Goal: Use online tool/utility: Utilize a website feature to perform a specific function

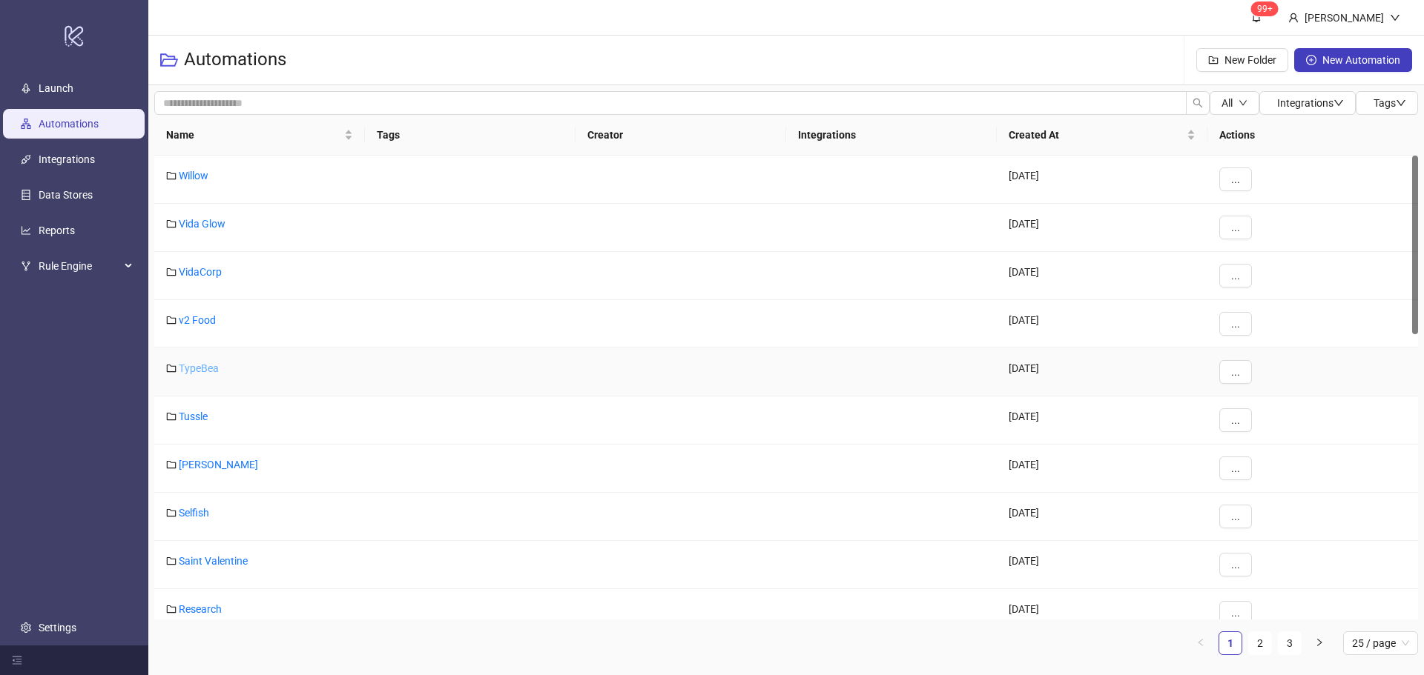
click at [199, 374] on link "TypeBea" at bounding box center [199, 369] width 40 height 12
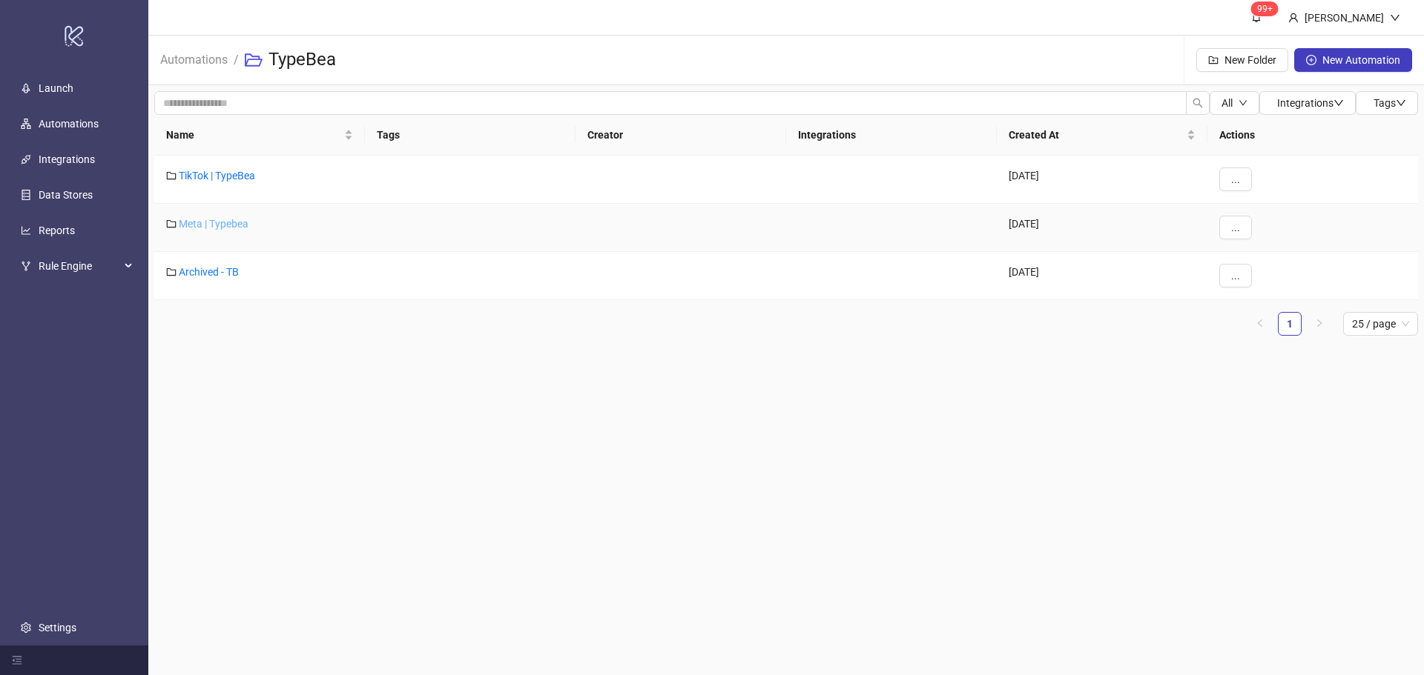
click at [207, 225] on link "Meta | Typebea" at bounding box center [214, 224] width 70 height 12
click at [211, 271] on link "Typebea AU" at bounding box center [206, 272] width 55 height 12
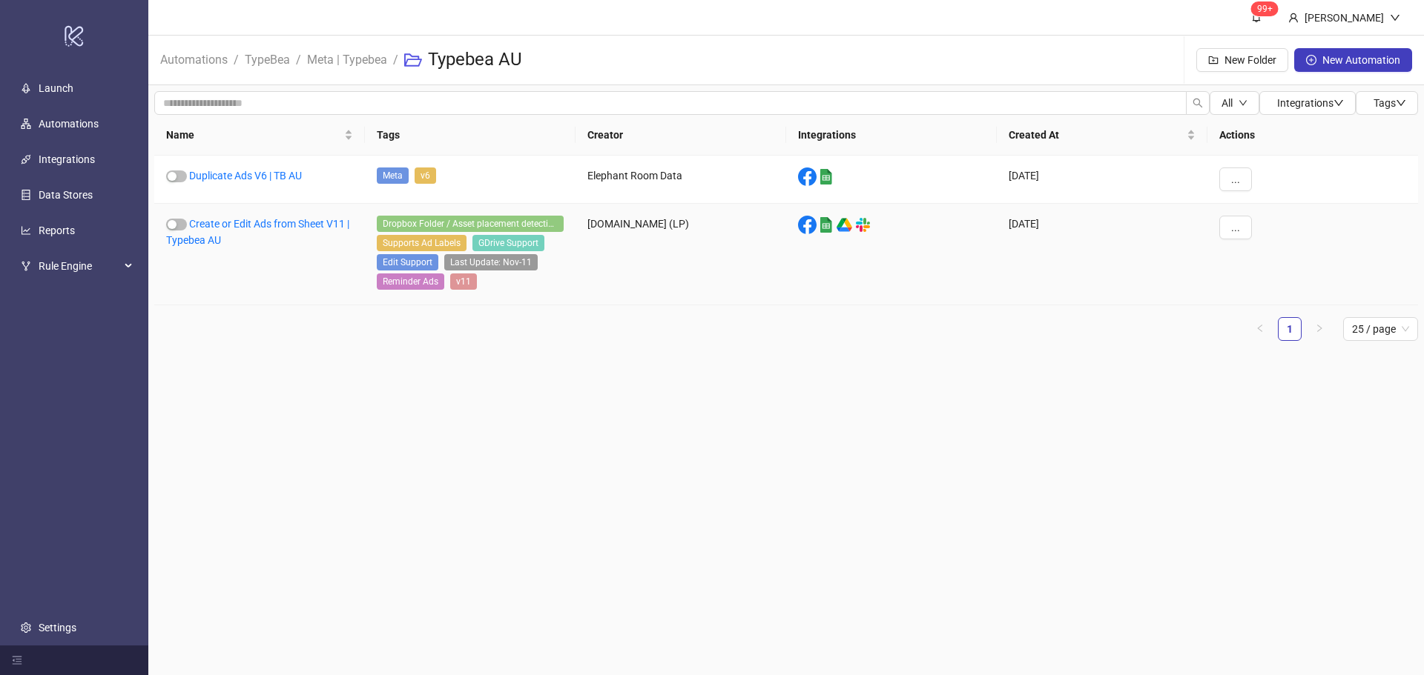
click at [238, 217] on div "Create or Edit Ads from Sheet V11 | Typebea AU" at bounding box center [259, 255] width 211 height 102
click at [237, 221] on link "Create or Edit Ads from Sheet V11 | Typebea AU" at bounding box center [257, 232] width 183 height 28
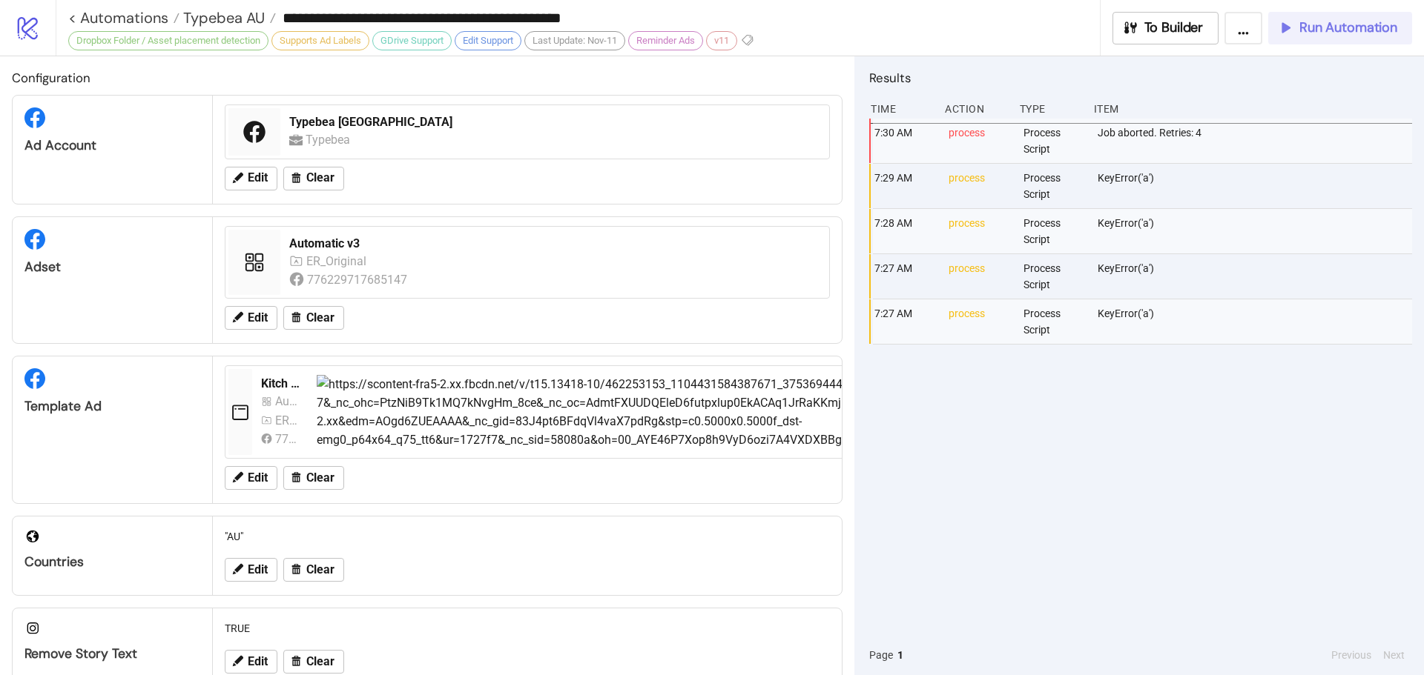
click at [1344, 19] on span "Run Automation" at bounding box center [1348, 27] width 98 height 17
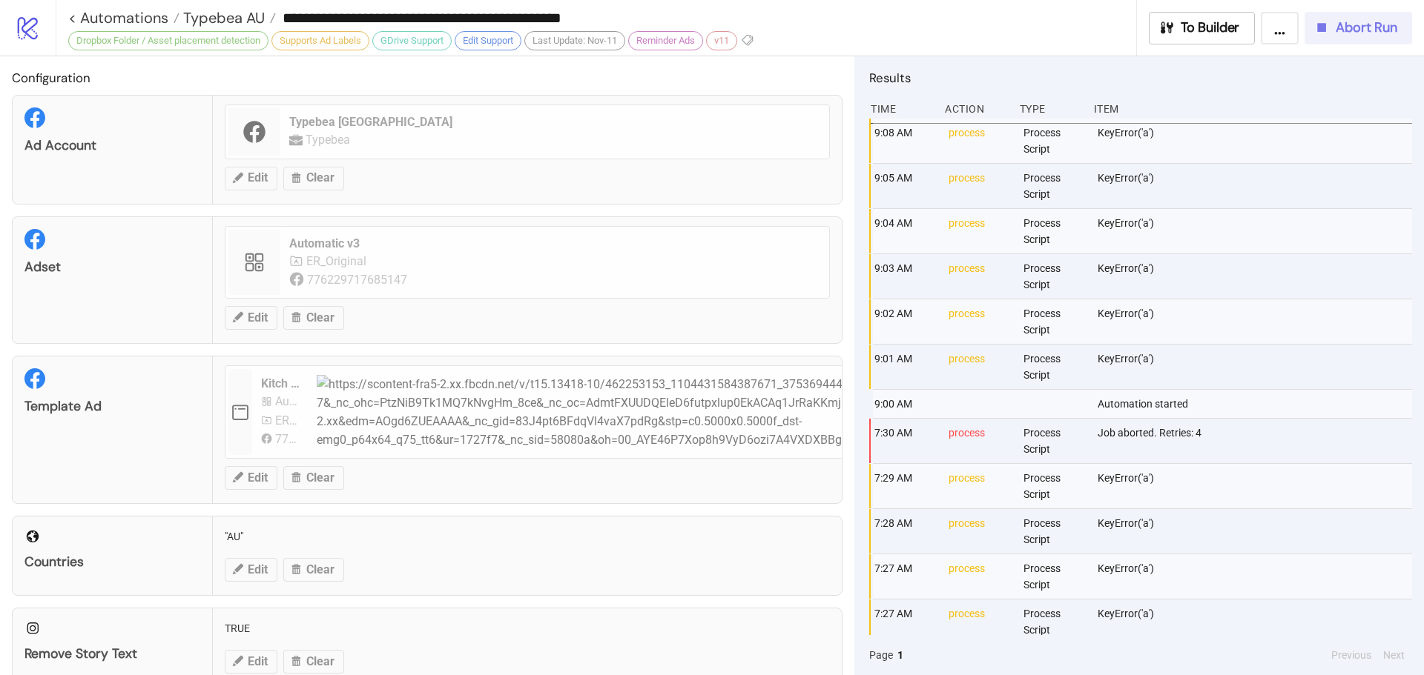
click at [1335, 32] on div "Abort Run" at bounding box center [1355, 27] width 84 height 17
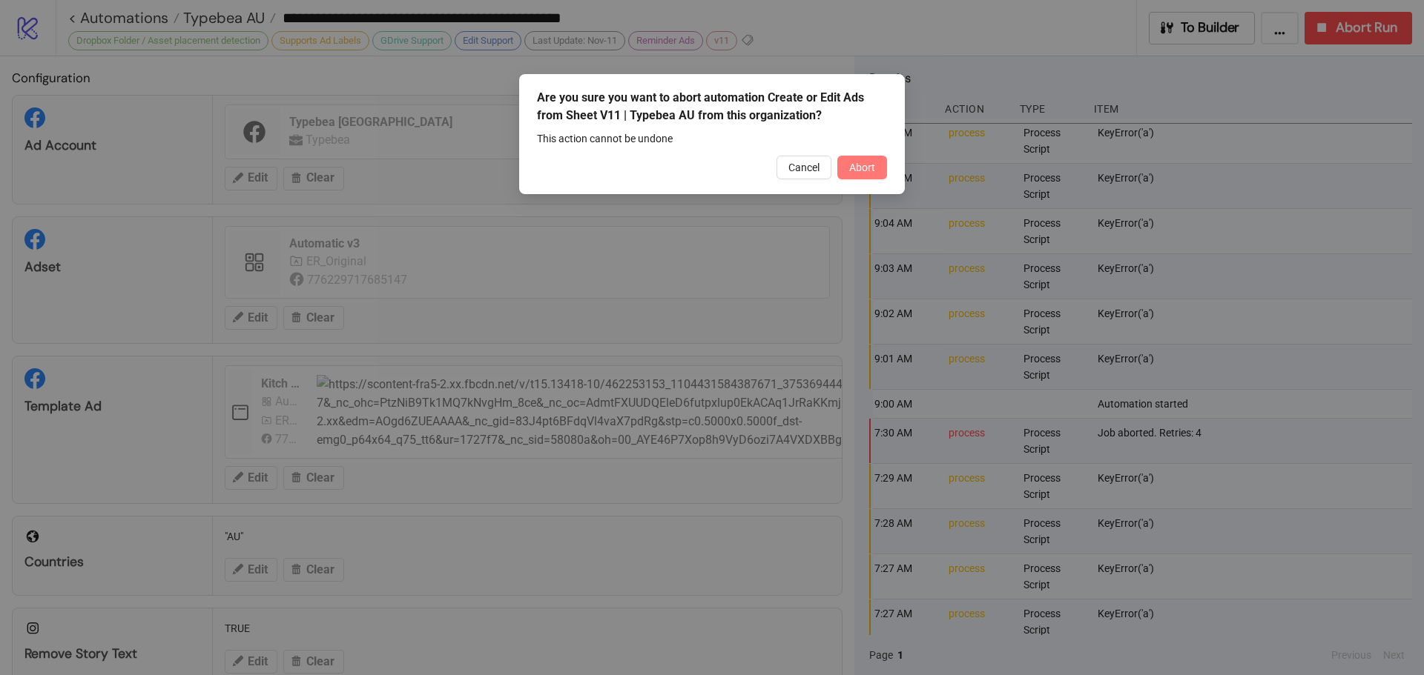
click at [842, 157] on button "Abort" at bounding box center [862, 168] width 50 height 24
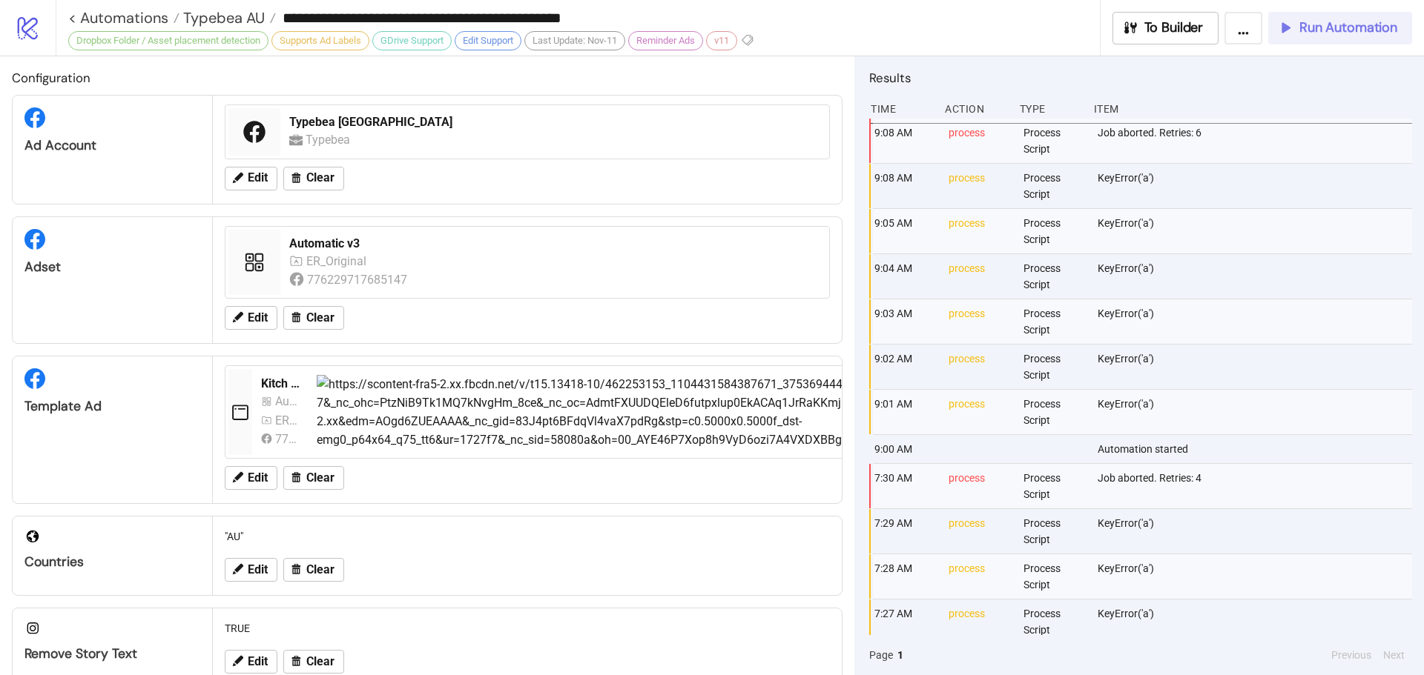
click at [1303, 30] on span "Run Automation" at bounding box center [1348, 27] width 98 height 17
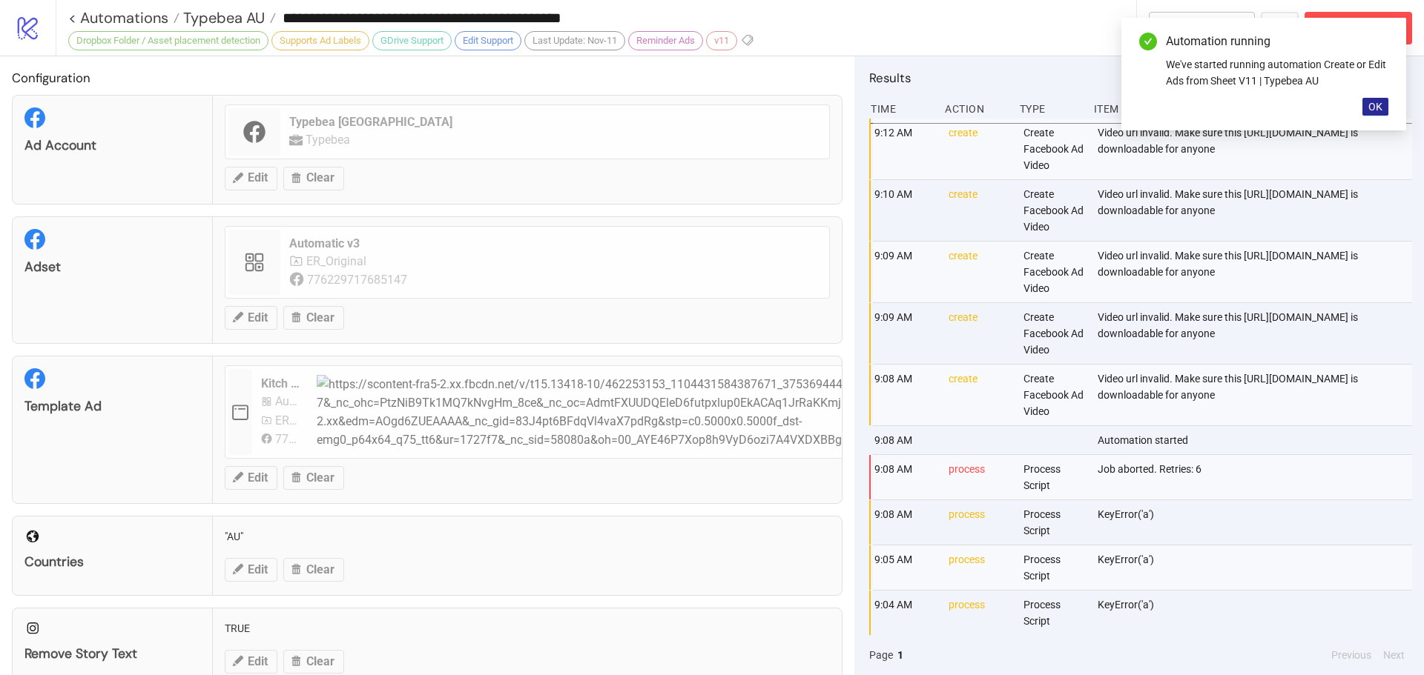
click at [1370, 107] on span "OK" at bounding box center [1375, 107] width 14 height 12
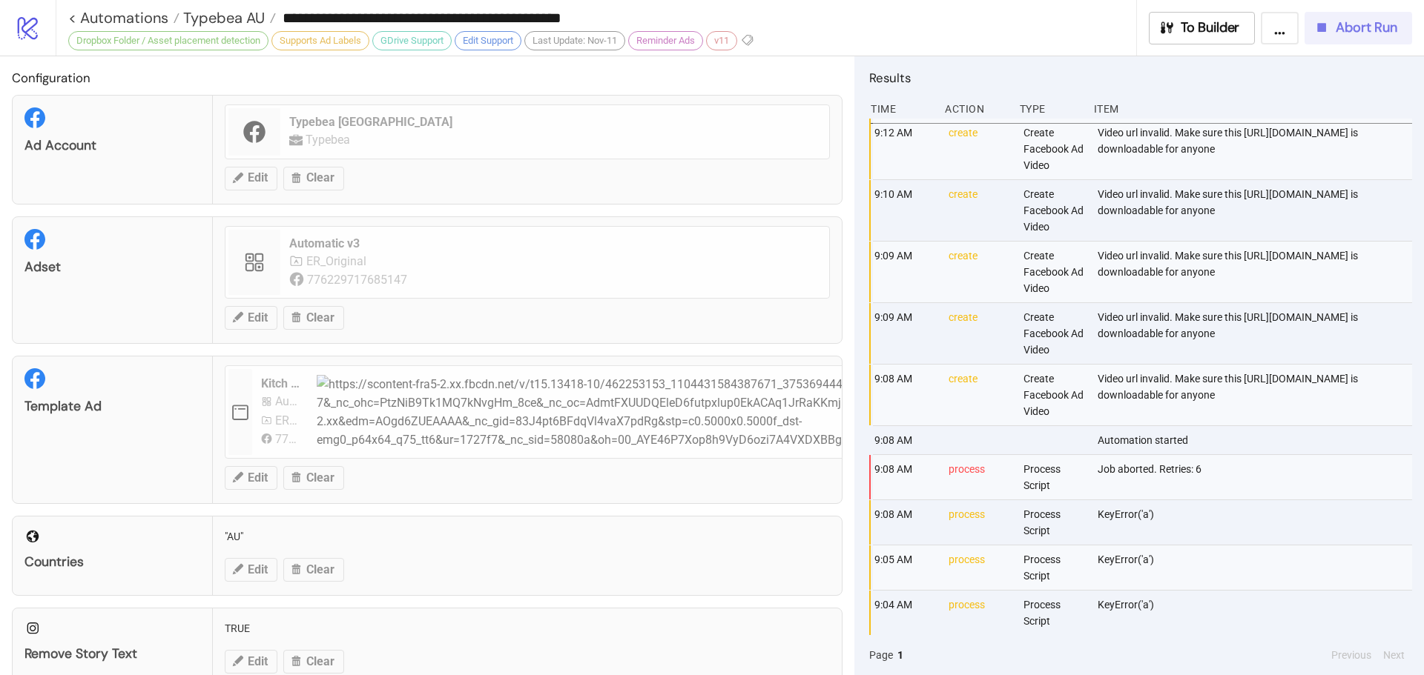
click at [1358, 26] on span "Abort Run" at bounding box center [1366, 27] width 62 height 17
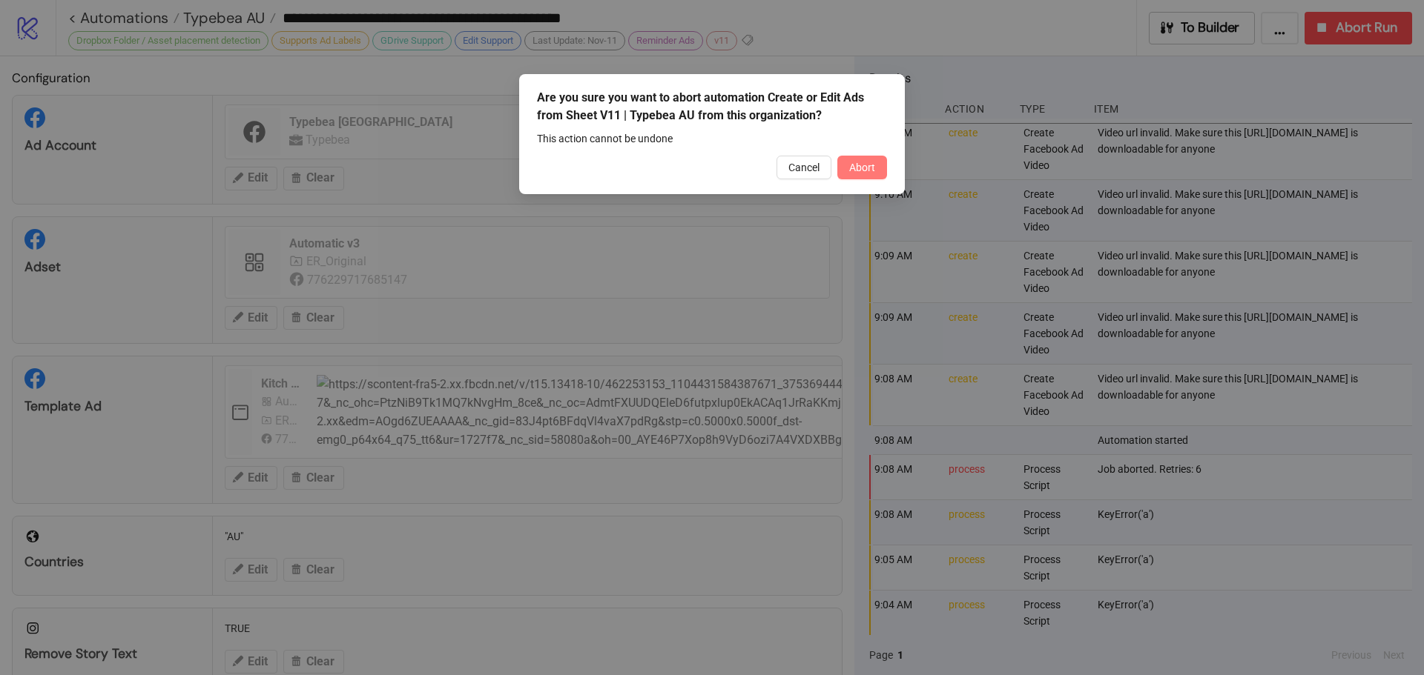
click at [876, 171] on button "Abort" at bounding box center [862, 168] width 50 height 24
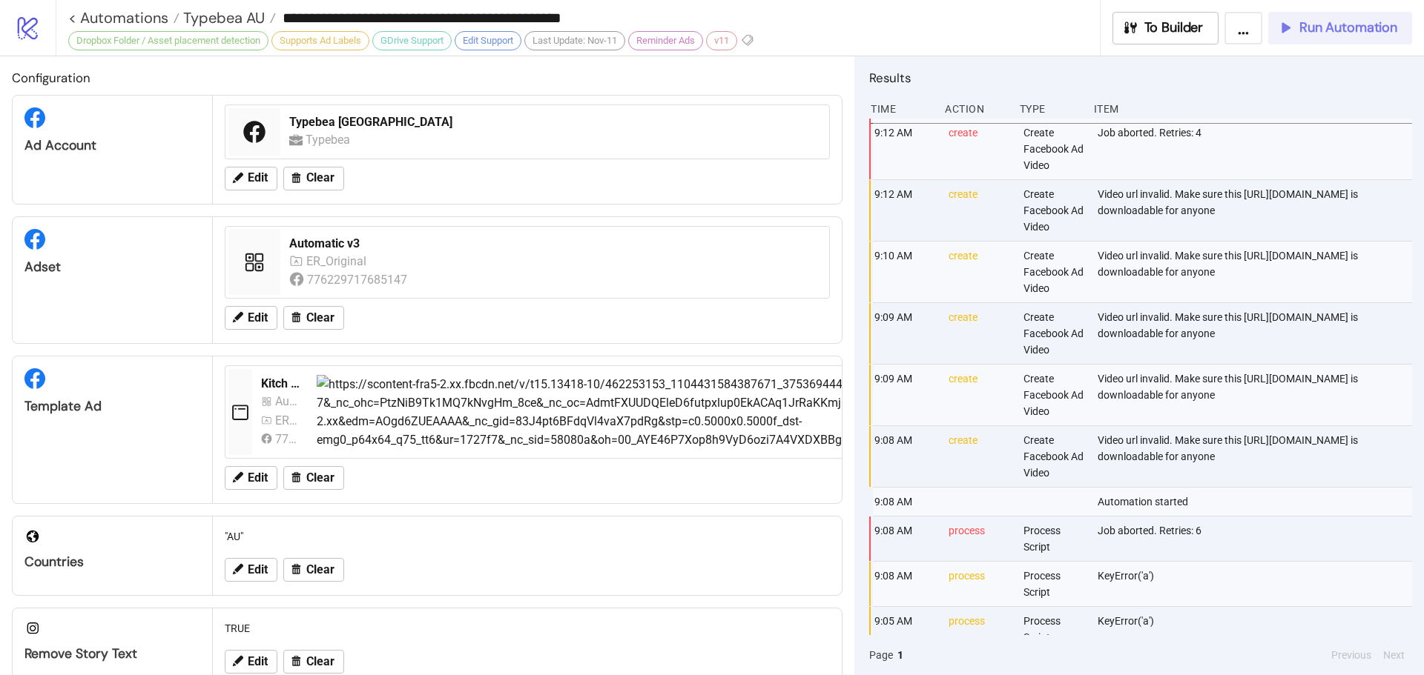
click at [1361, 27] on span "Run Automation" at bounding box center [1348, 27] width 98 height 17
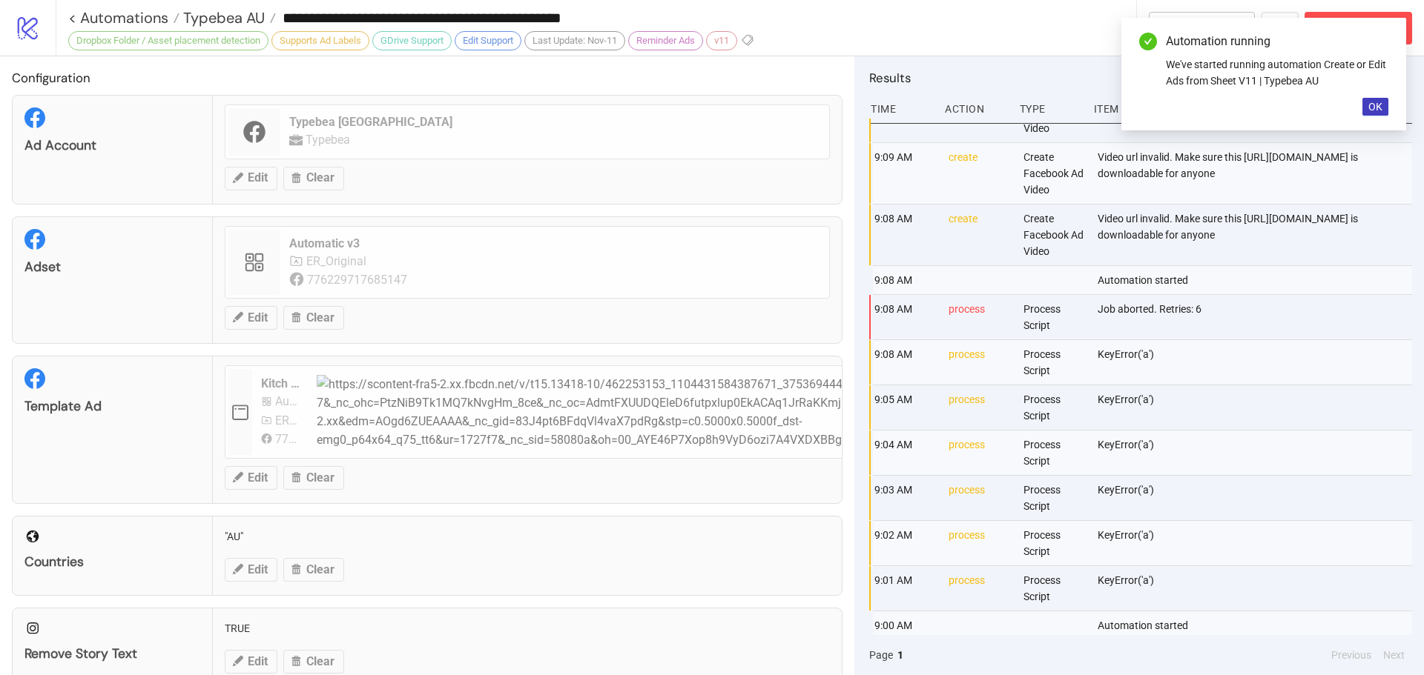
scroll to position [325, 0]
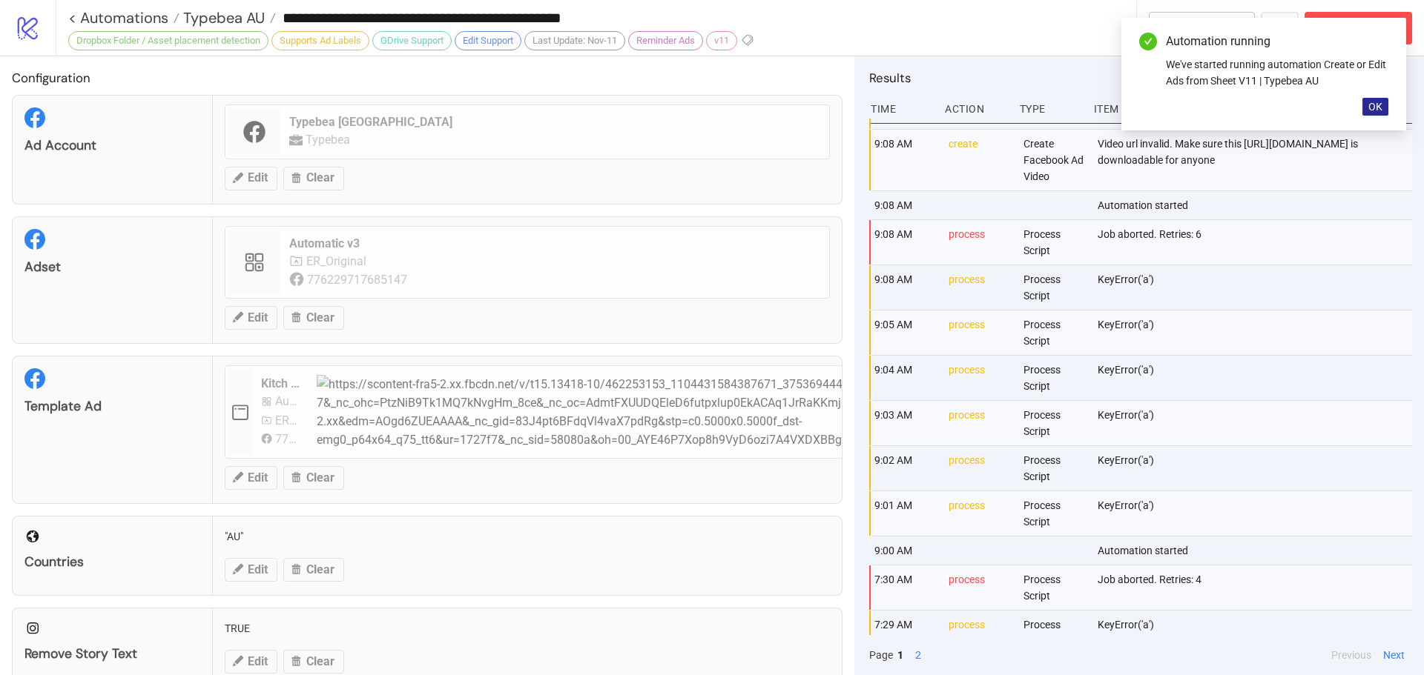
click at [1380, 112] on span "OK" at bounding box center [1375, 107] width 14 height 12
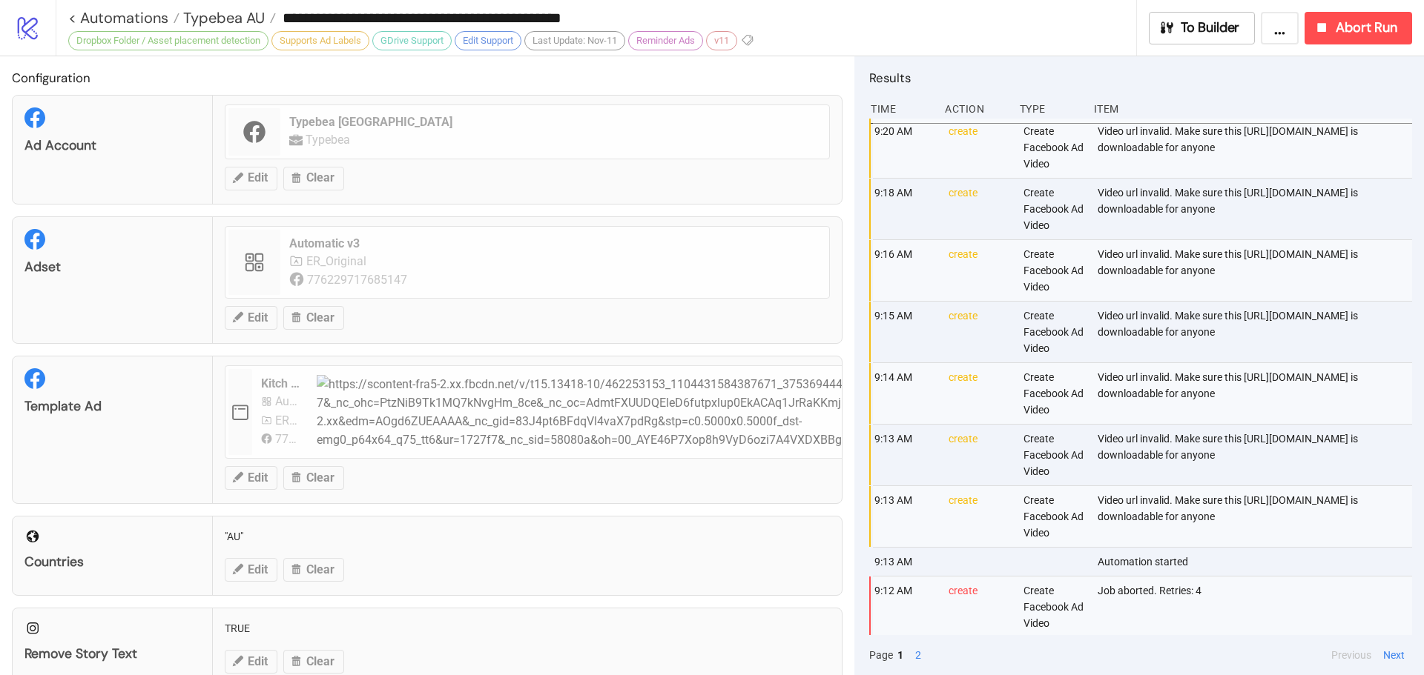
scroll to position [0, 0]
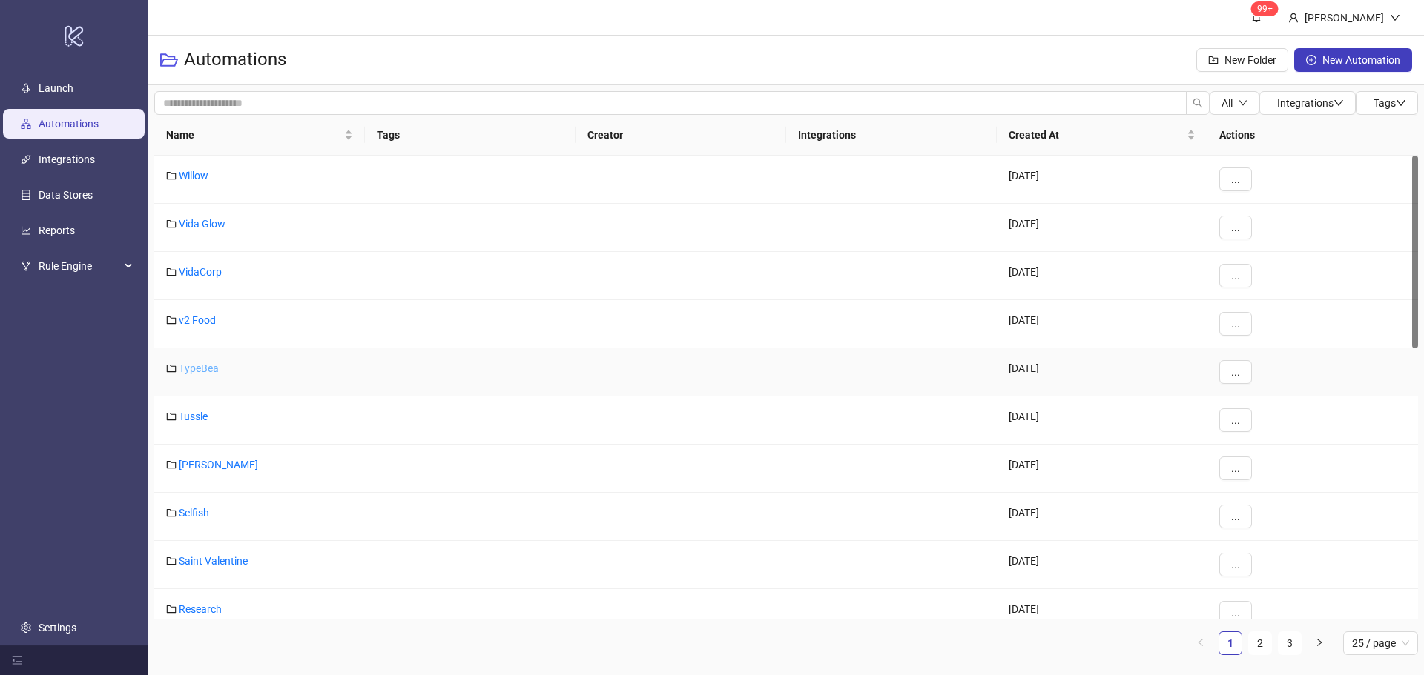
click at [210, 367] on link "TypeBea" at bounding box center [199, 369] width 40 height 12
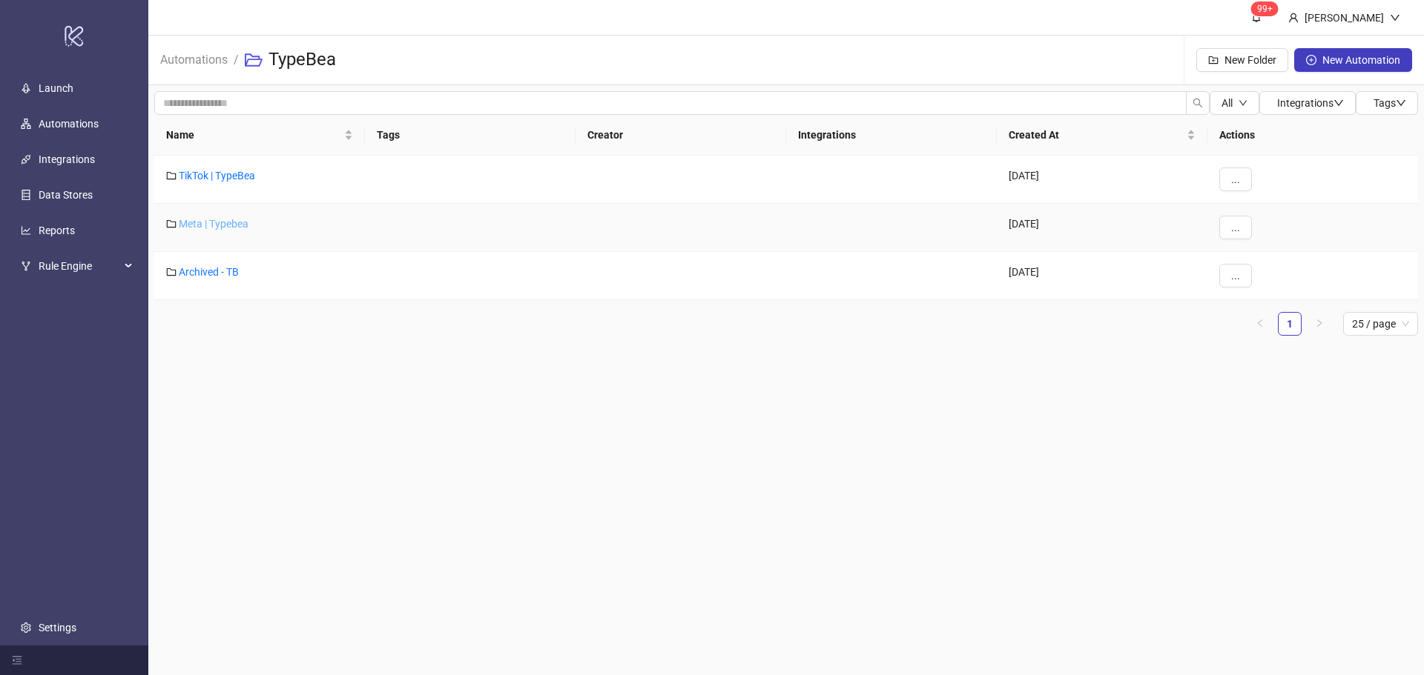
click at [214, 222] on link "Meta | Typebea" at bounding box center [214, 224] width 70 height 12
click at [218, 272] on link "Typebea AU" at bounding box center [206, 272] width 55 height 12
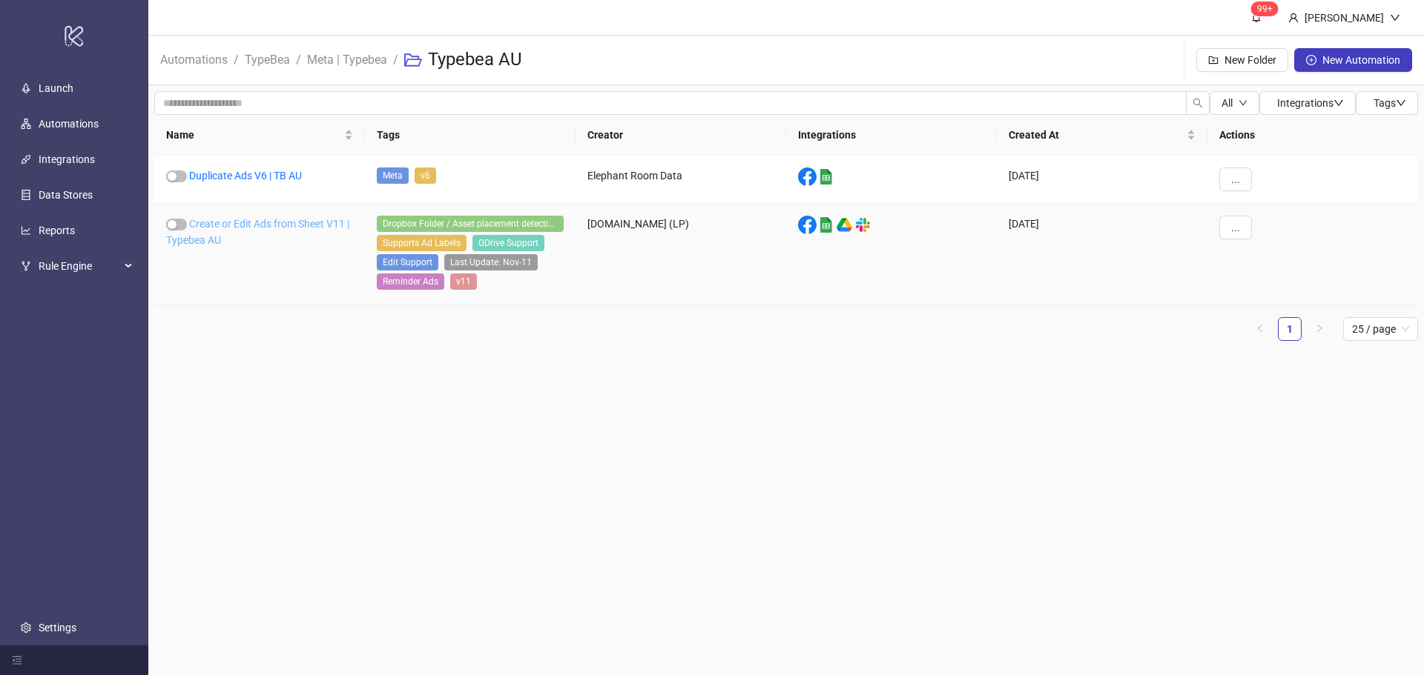
click at [242, 226] on link "Create or Edit Ads from Sheet V11 | Typebea AU" at bounding box center [257, 232] width 183 height 28
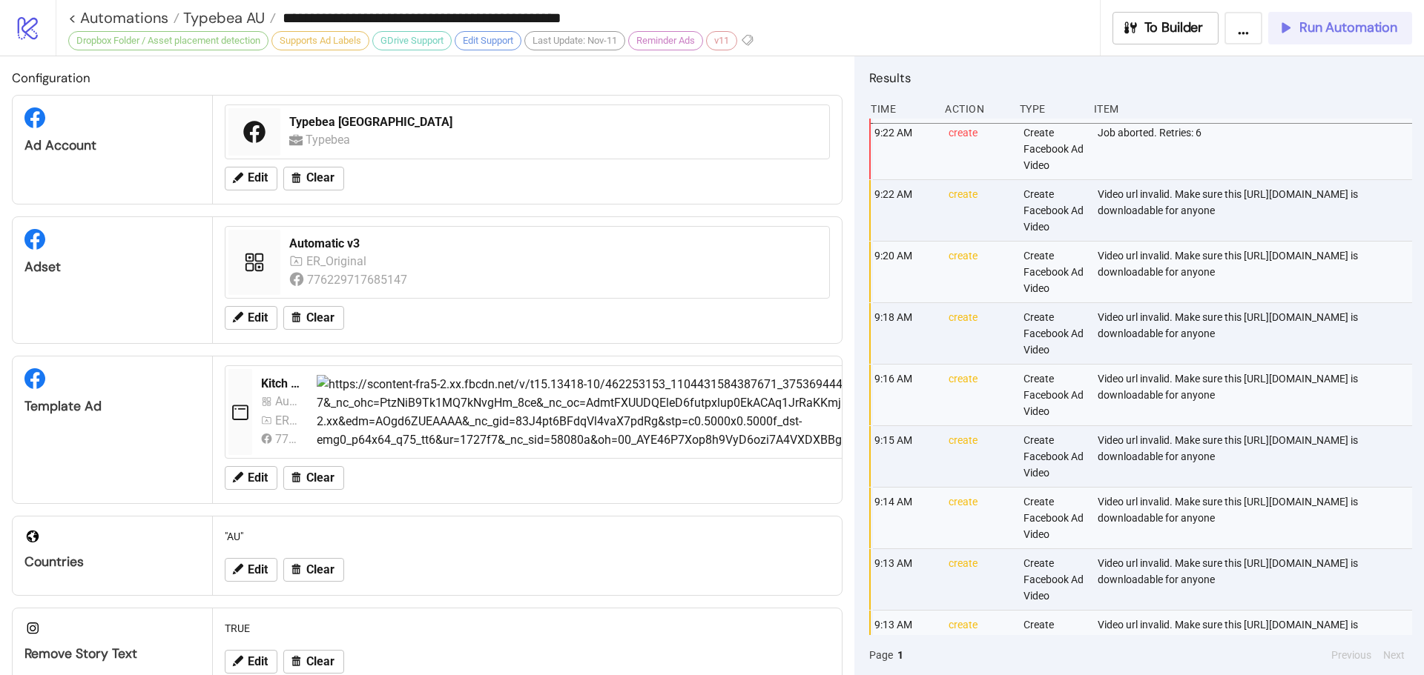
click at [1332, 31] on span "Run Automation" at bounding box center [1348, 27] width 98 height 17
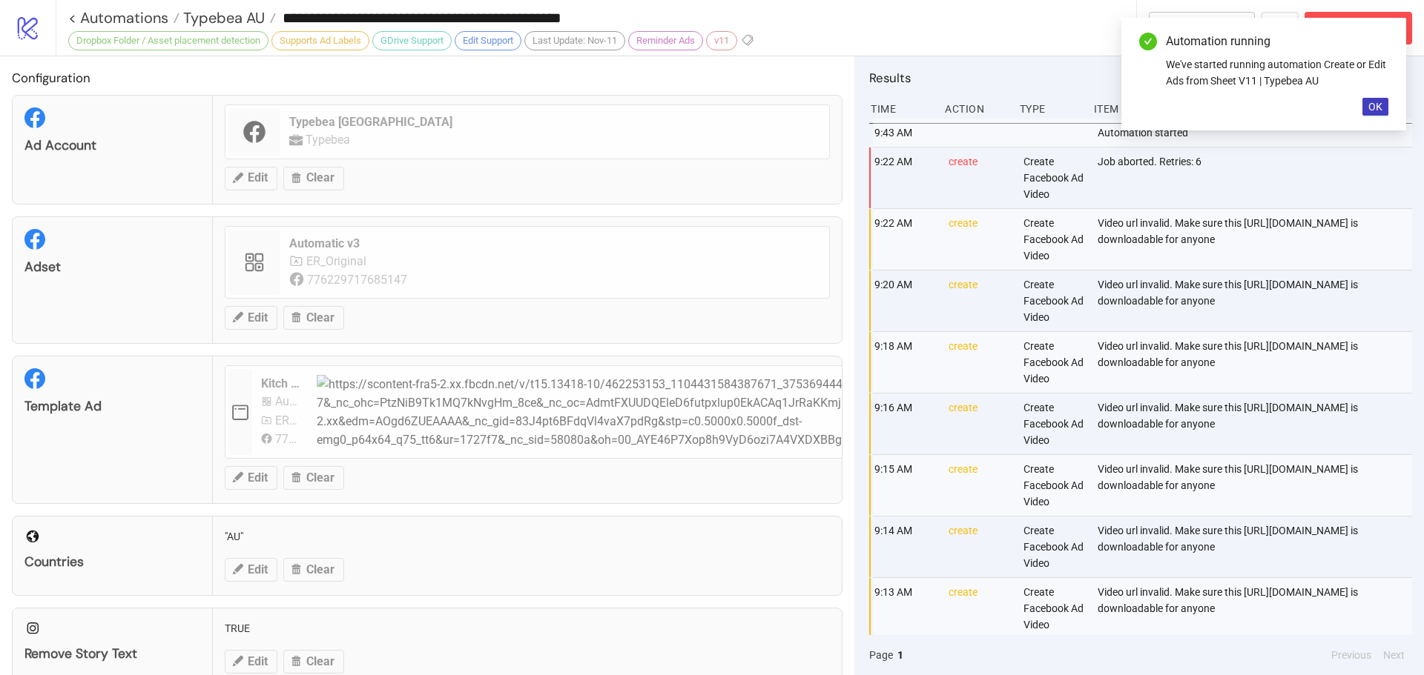
click at [1369, 116] on div "Automation running We've started running automation Create or Edit Ads from She…" at bounding box center [1263, 74] width 285 height 113
click at [1375, 107] on span "OK" at bounding box center [1375, 107] width 14 height 12
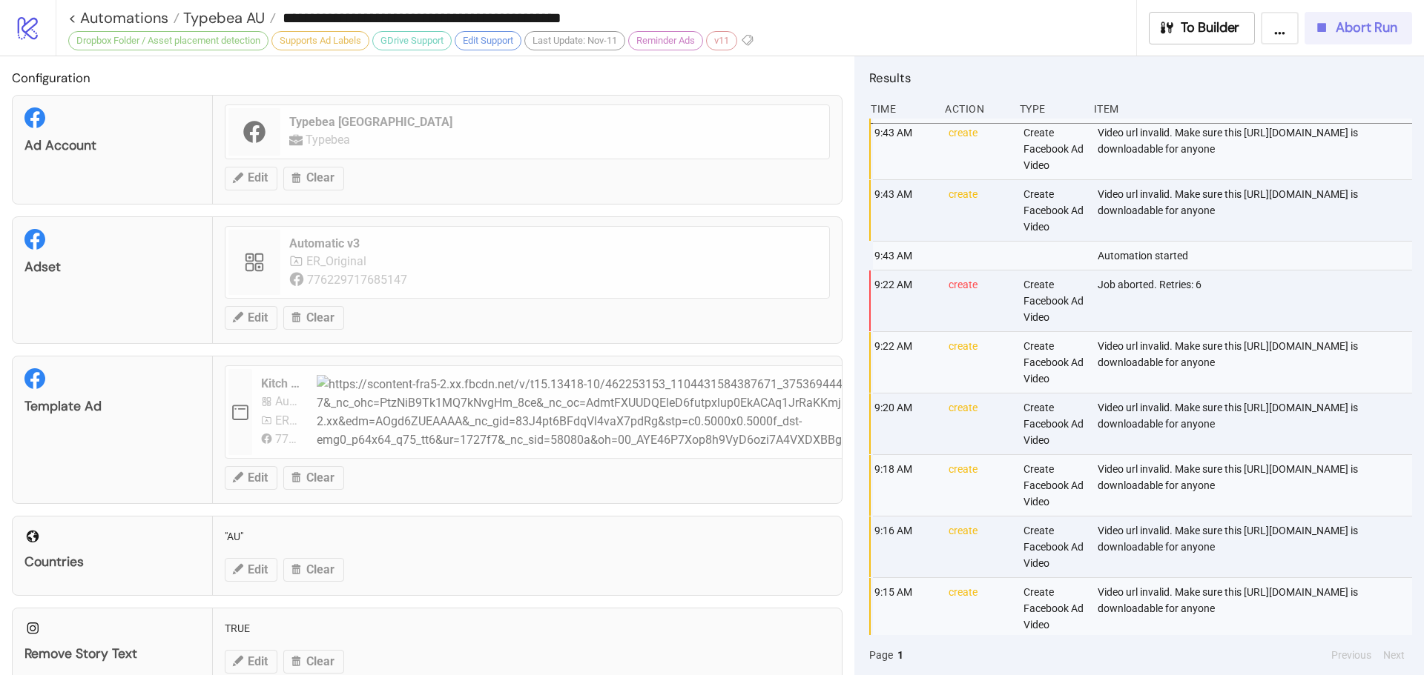
click at [1356, 24] on span "Abort Run" at bounding box center [1366, 27] width 62 height 17
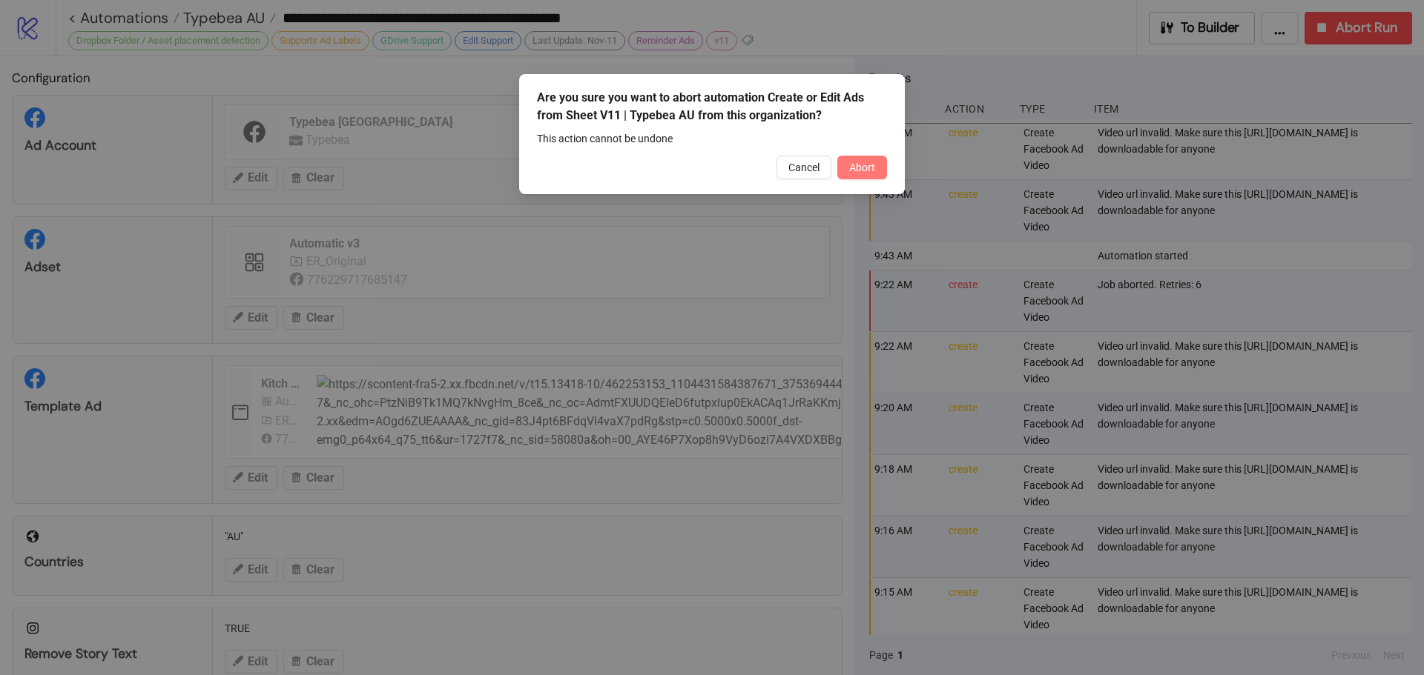
click at [867, 168] on span "Abort" at bounding box center [862, 168] width 26 height 12
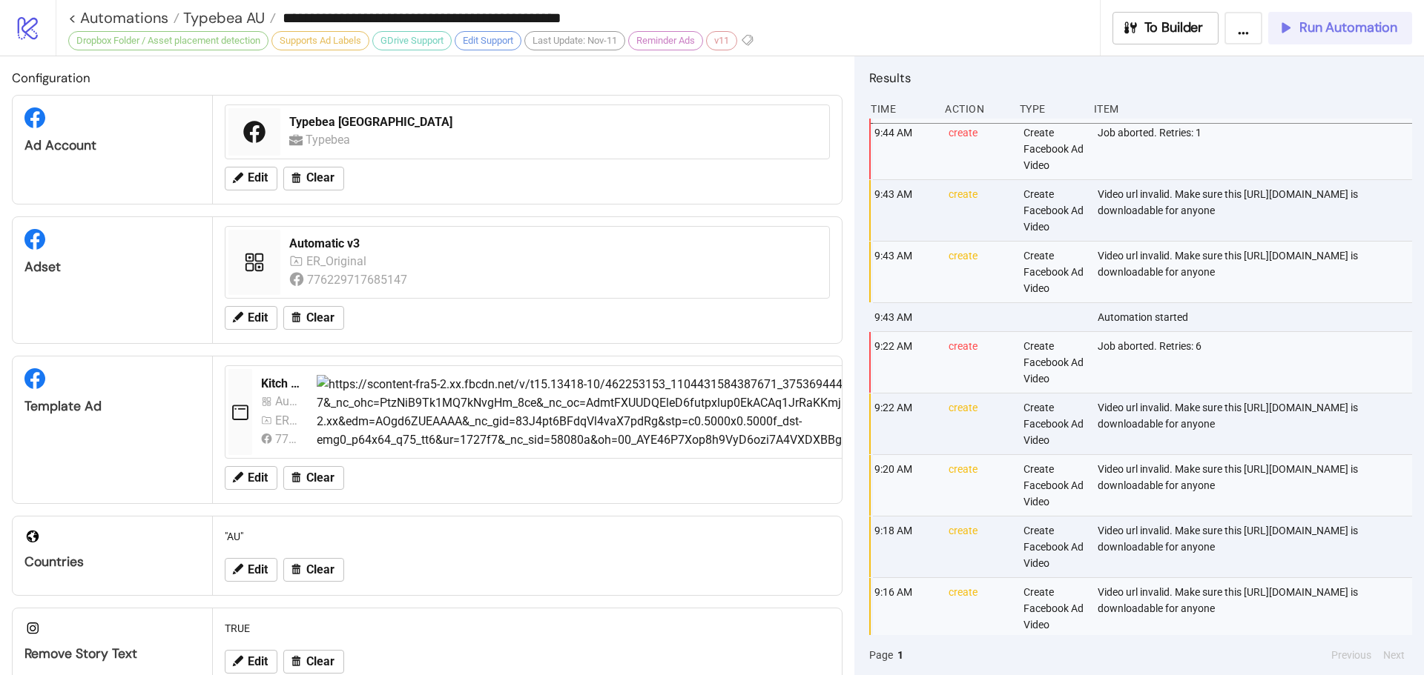
click at [1306, 16] on button "Run Automation" at bounding box center [1340, 28] width 144 height 33
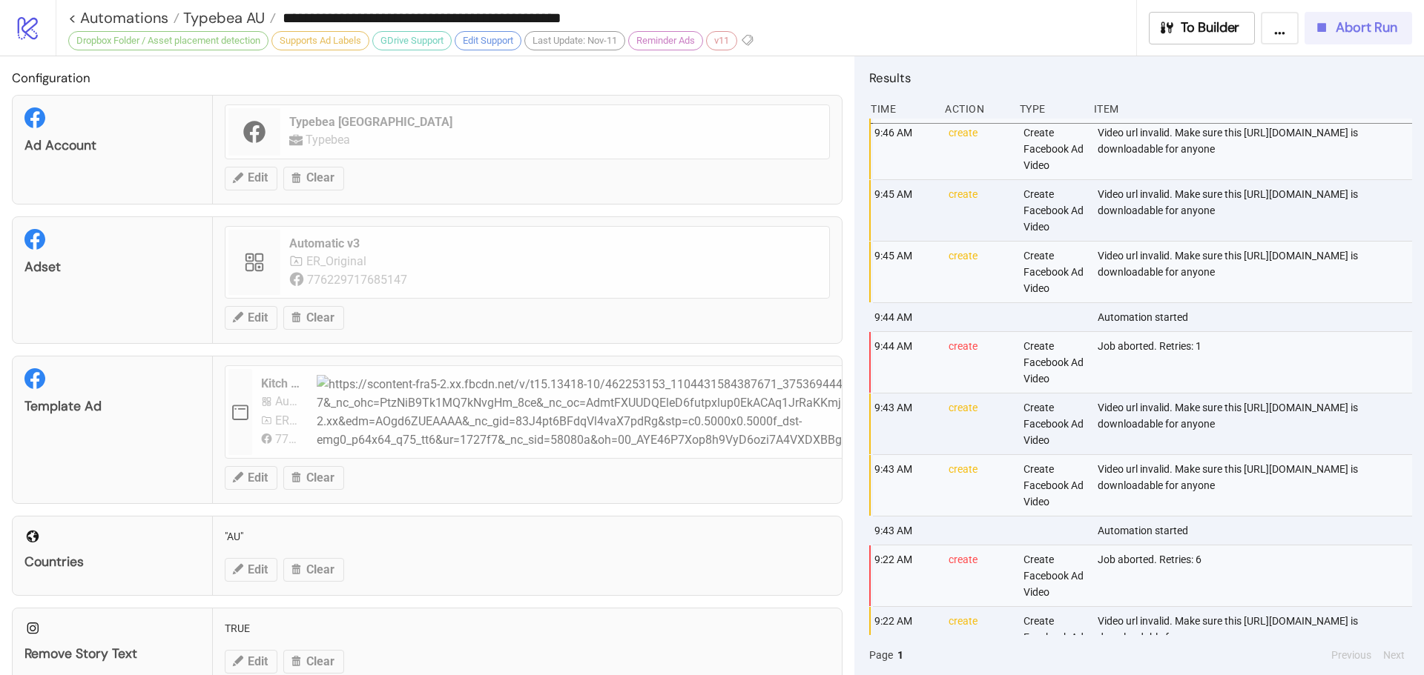
click at [1352, 27] on span "Abort Run" at bounding box center [1366, 27] width 62 height 17
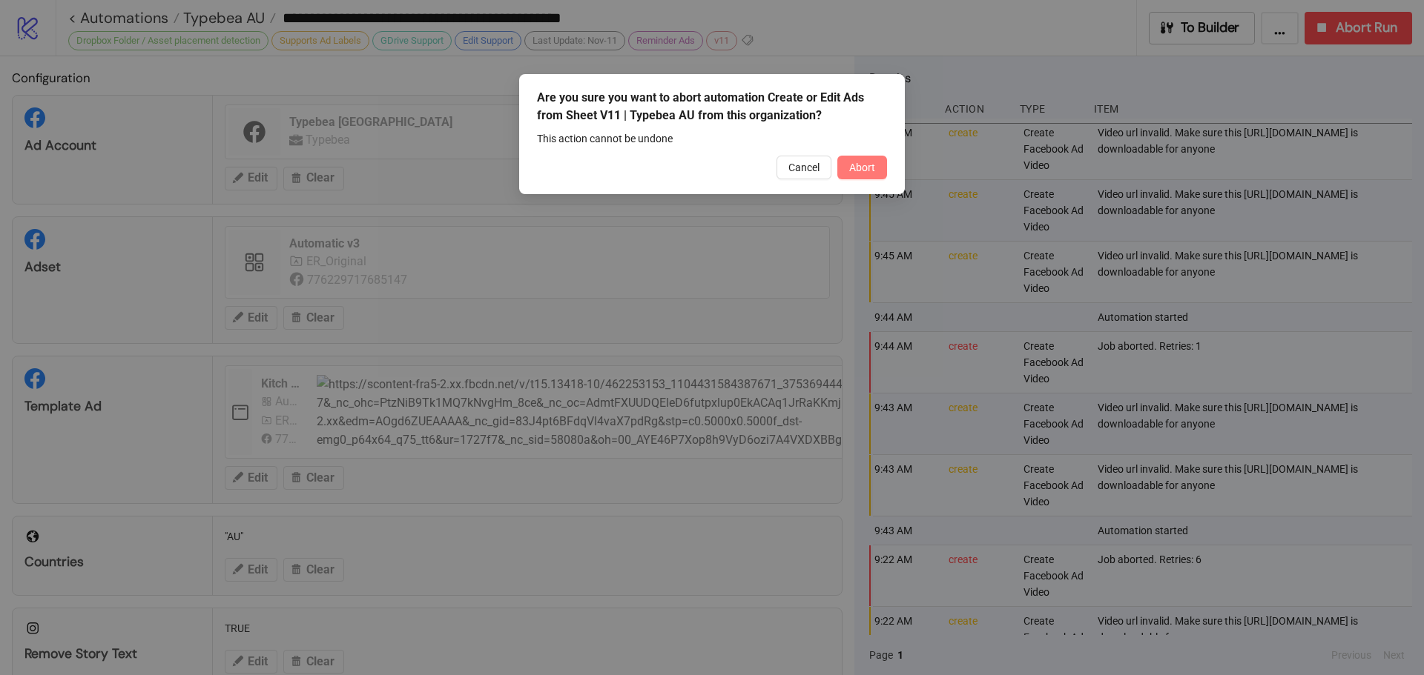
click at [870, 175] on button "Abort" at bounding box center [862, 168] width 50 height 24
